Goal: Information Seeking & Learning: Learn about a topic

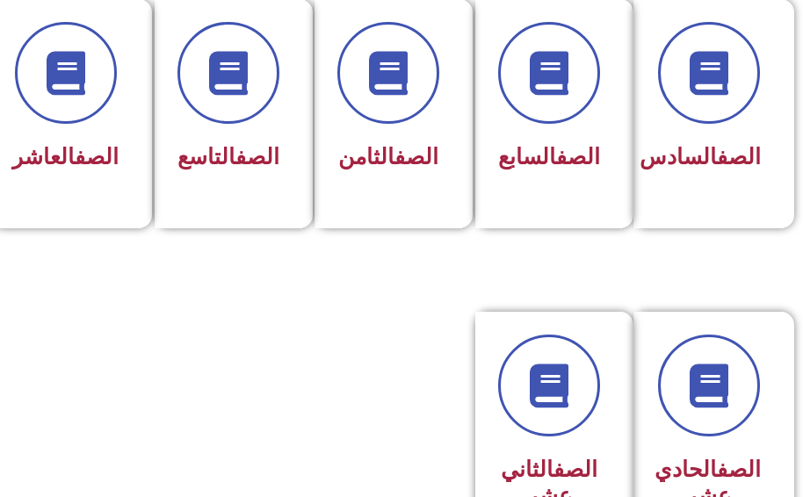
scroll to position [966, 0]
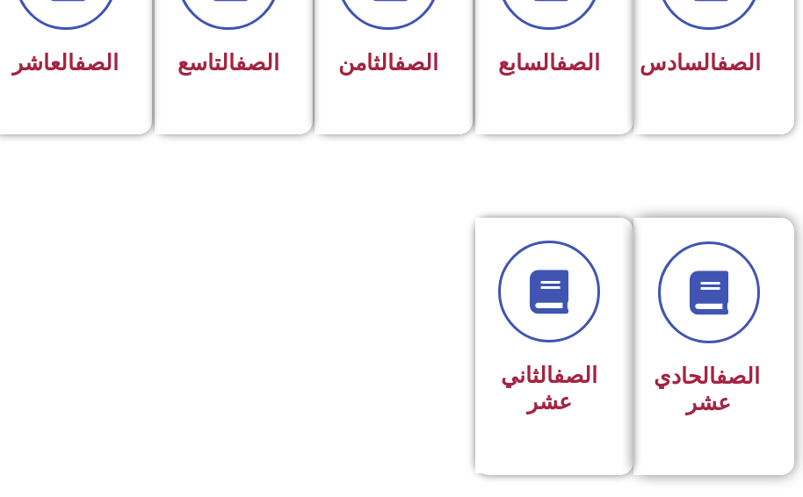
click at [711, 416] on h3 "الصف الحادي عشر" at bounding box center [708, 390] width 103 height 53
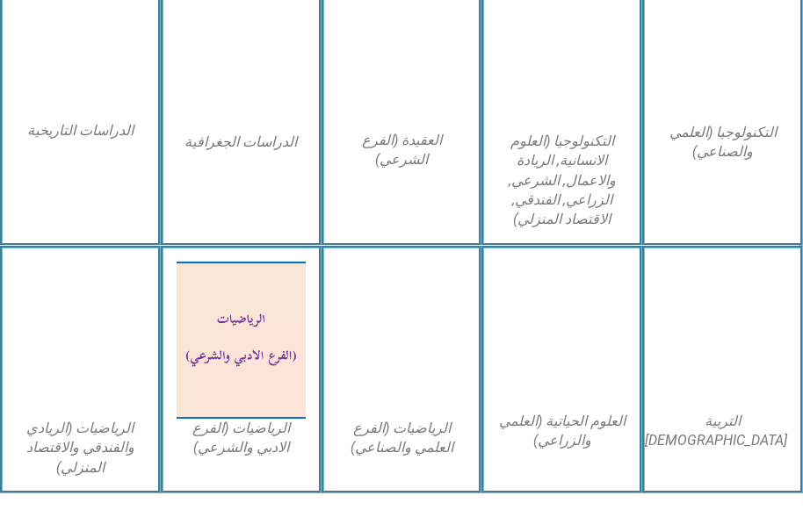
scroll to position [1141, 0]
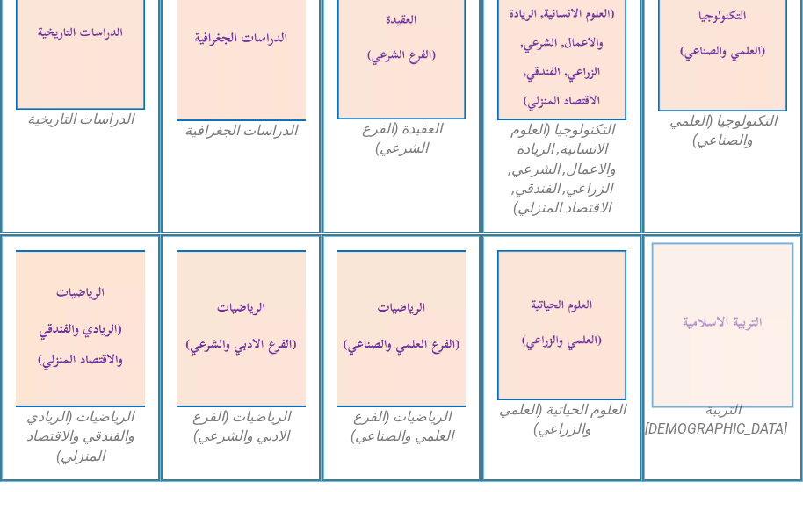
click at [760, 337] on img at bounding box center [722, 324] width 141 height 165
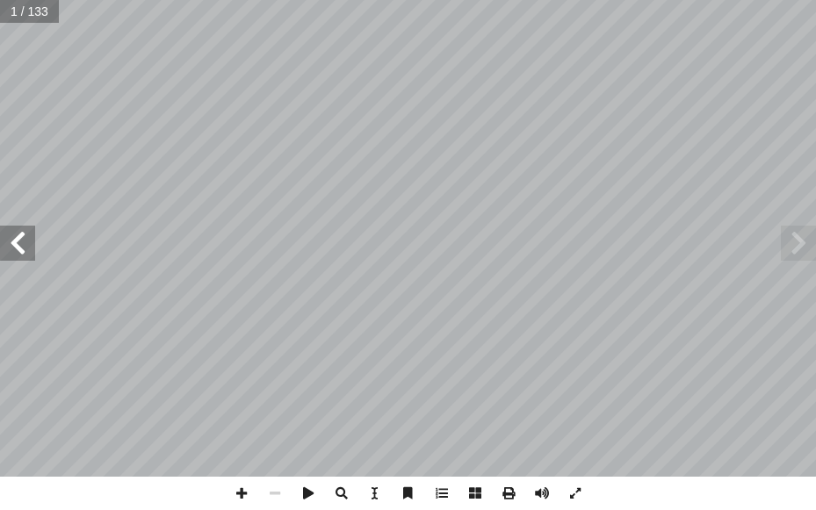
click at [24, 248] on span at bounding box center [17, 243] width 35 height 35
click at [31, 251] on span at bounding box center [17, 243] width 35 height 35
click at [17, 259] on span at bounding box center [17, 243] width 35 height 35
click at [16, 243] on span at bounding box center [17, 243] width 35 height 35
click at [243, 489] on span at bounding box center [241, 493] width 33 height 33
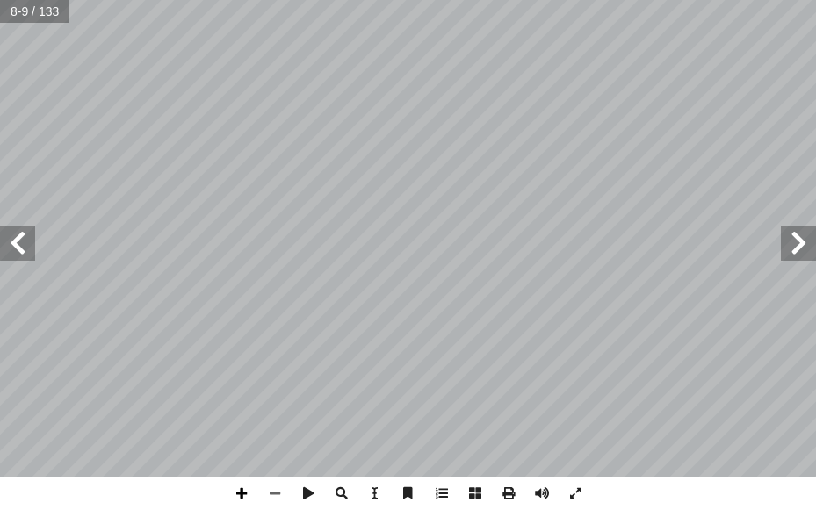
click at [243, 489] on span at bounding box center [241, 493] width 33 height 33
click at [0, 119] on html "الصفحة الرئيسية الصف الأول الصف الثاني الصف الثالث الصف الرابع الصف الخامس الصف…" at bounding box center [408, 59] width 816 height 119
drag, startPoint x: 273, startPoint y: 498, endPoint x: 273, endPoint y: 487, distance: 10.5
click at [273, 493] on span at bounding box center [274, 493] width 33 height 33
